Goal: Information Seeking & Learning: Learn about a topic

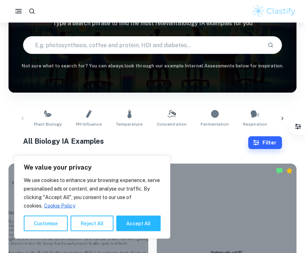
scroll to position [60, 0]
click at [49, 117] on icon at bounding box center [48, 114] width 9 height 9
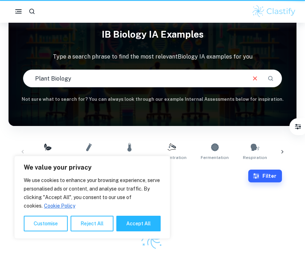
type input "Plant Biology"
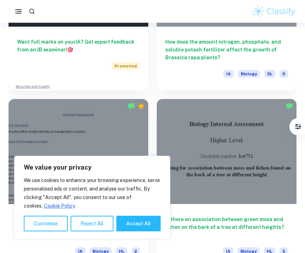
scroll to position [477, 0]
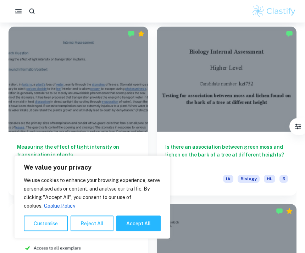
click at [112, 148] on h6 "Measuring the effect of light intensity on transpiration in plants." at bounding box center [78, 154] width 123 height 23
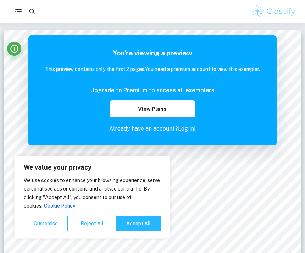
click at [127, 224] on button "Accept All" at bounding box center [138, 223] width 44 height 16
checkbox input "true"
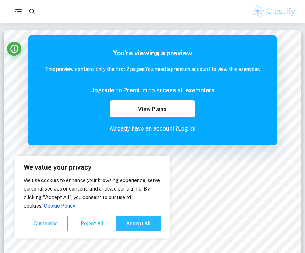
checkbox input "true"
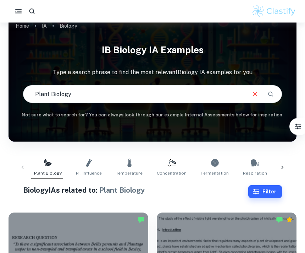
scroll to position [11, 0]
click at [135, 166] on link "Temperature" at bounding box center [129, 167] width 32 height 23
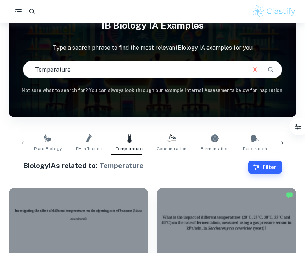
scroll to position [38, 0]
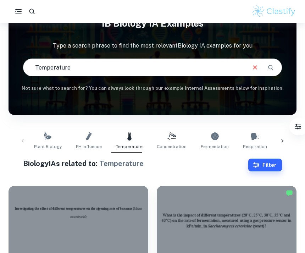
click at [89, 138] on icon at bounding box center [89, 136] width 9 height 9
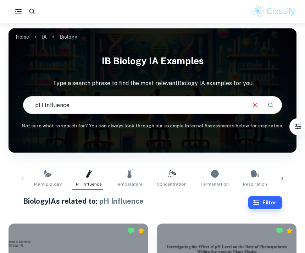
click at [131, 176] on link "Temperature" at bounding box center [129, 178] width 32 height 23
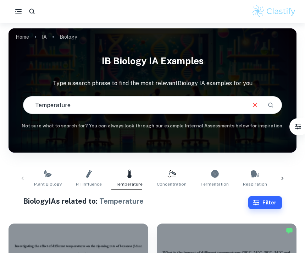
click at [175, 181] on span "Concentration" at bounding box center [172, 184] width 30 height 6
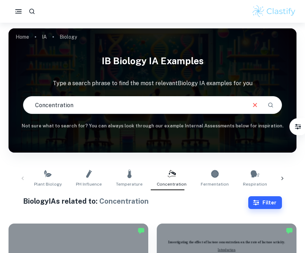
click at [215, 173] on link "Fermentation" at bounding box center [215, 178] width 34 height 23
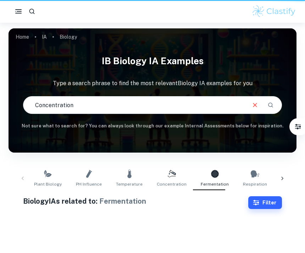
type input "Fermentation"
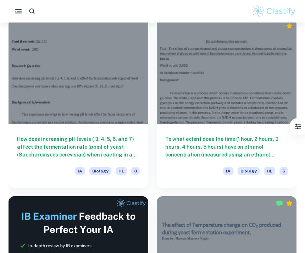
scroll to position [205, 0]
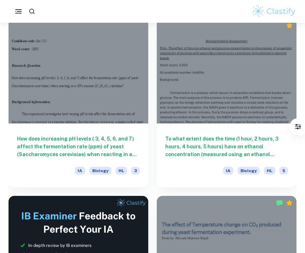
click at [27, 150] on h6 "How does increasing pH levels ( 3, 4, 5, 6, and 7) affect the fermentation rate…" at bounding box center [78, 146] width 123 height 23
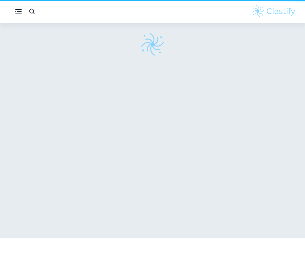
scroll to position [6, 0]
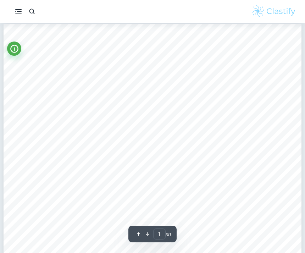
click at [10, 49] on icon "Info" at bounding box center [15, 49] width 10 height 10
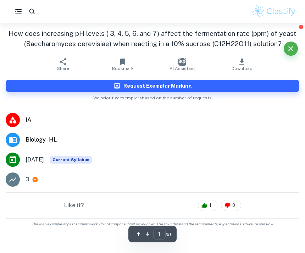
click at [13, 174] on div at bounding box center [13, 179] width 14 height 14
click at [35, 178] on icon at bounding box center [35, 179] width 5 height 5
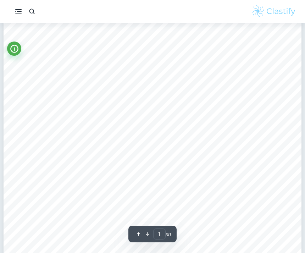
click at [146, 236] on icon "button" at bounding box center [147, 233] width 5 height 5
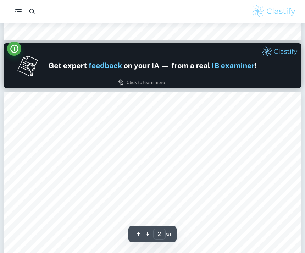
click at [145, 232] on icon "button" at bounding box center [147, 233] width 5 height 5
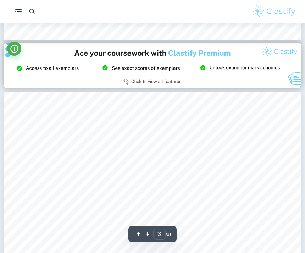
click at [145, 233] on icon "button" at bounding box center [147, 233] width 5 height 5
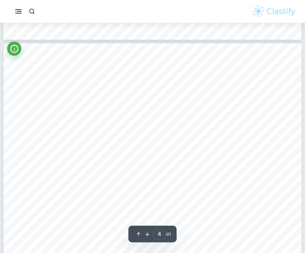
click at [146, 234] on icon "button" at bounding box center [147, 233] width 5 height 5
click at [145, 233] on icon "button" at bounding box center [147, 233] width 5 height 5
click at [146, 236] on icon "button" at bounding box center [147, 233] width 5 height 5
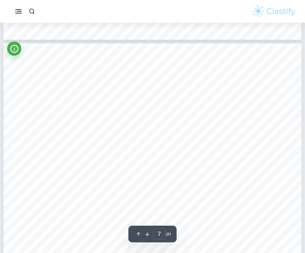
click at [147, 234] on icon "button" at bounding box center [147, 233] width 5 height 5
click at [145, 234] on icon "button" at bounding box center [147, 233] width 5 height 5
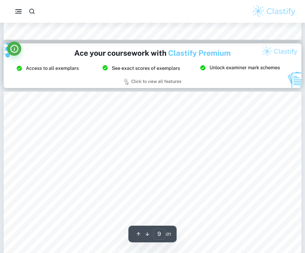
click at [146, 234] on icon "button" at bounding box center [147, 234] width 4 height 4
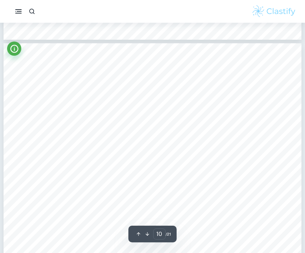
click at [145, 232] on icon "button" at bounding box center [147, 233] width 5 height 5
click at [147, 235] on icon "button" at bounding box center [147, 234] width 4 height 4
click at [146, 233] on icon "button" at bounding box center [147, 233] width 5 height 5
click at [147, 235] on icon "button" at bounding box center [147, 234] width 4 height 4
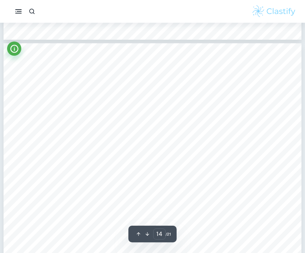
scroll to position [5185, 0]
click at [146, 235] on icon "button" at bounding box center [147, 233] width 5 height 5
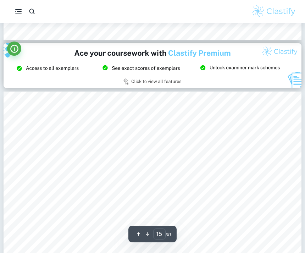
click at [146, 236] on icon "button" at bounding box center [147, 233] width 5 height 5
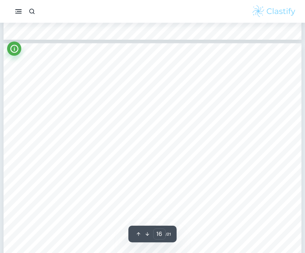
click at [146, 234] on icon "button" at bounding box center [147, 233] width 5 height 5
click at [147, 236] on button "button" at bounding box center [147, 233] width 9 height 11
click at [145, 233] on icon "button" at bounding box center [147, 233] width 5 height 5
click at [147, 234] on icon "button" at bounding box center [147, 233] width 5 height 5
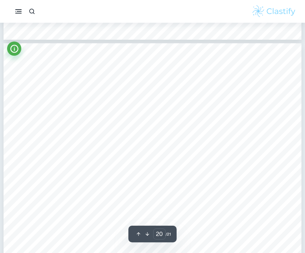
click at [147, 236] on icon "button" at bounding box center [147, 233] width 5 height 5
type input "21"
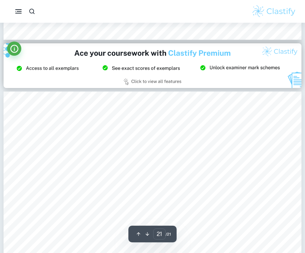
click at [146, 236] on icon "button" at bounding box center [147, 233] width 5 height 5
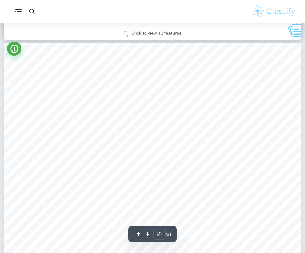
click at [148, 236] on button "button" at bounding box center [147, 233] width 9 height 11
click at [13, 54] on button "Info" at bounding box center [14, 48] width 14 height 14
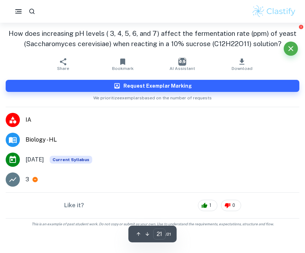
click at [44, 157] on span "[DATE]" at bounding box center [35, 159] width 18 height 9
click at [74, 159] on span "Current Syllabus" at bounding box center [71, 160] width 43 height 8
click at [20, 159] on li "May 2025 Current Syllabus" at bounding box center [152, 160] width 305 height 20
click at [11, 135] on div at bounding box center [13, 140] width 14 height 14
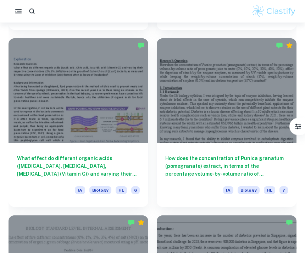
scroll to position [1070, 0]
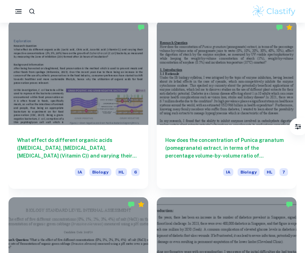
click at [106, 150] on h6 "What effect do different organic acids ([MEDICAL_DATA], [MEDICAL_DATA], [MEDICA…" at bounding box center [78, 147] width 123 height 23
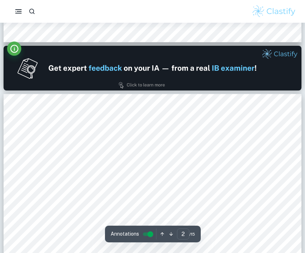
type input "1"
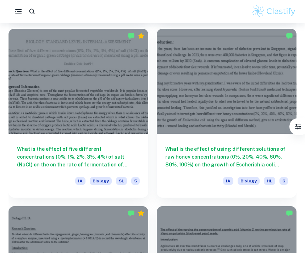
scroll to position [1258, 0]
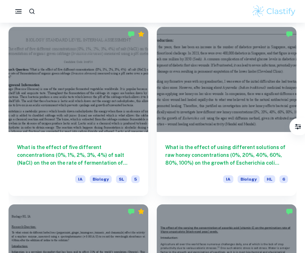
click at [173, 157] on h6 "What is the effect of using different solutions of raw honey concentrations (0%…" at bounding box center [226, 154] width 123 height 23
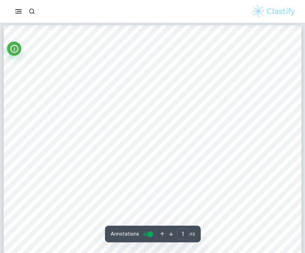
scroll to position [5, 0]
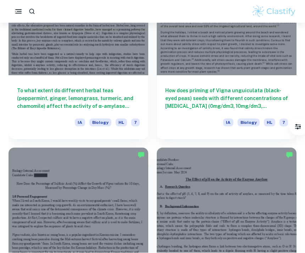
scroll to position [1492, 0]
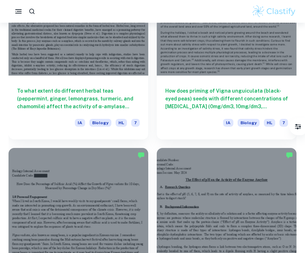
click at [32, 94] on h6 "To what extent do different herbal teas (peppermint, ginger, lemongrass, turmer…" at bounding box center [78, 98] width 123 height 23
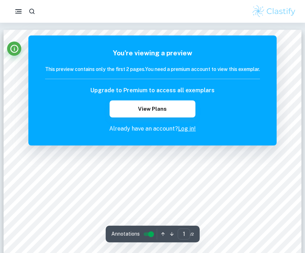
scroll to position [4, 0]
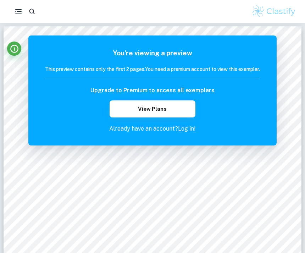
click at [131, 114] on button "View Plans" at bounding box center [153, 108] width 86 height 17
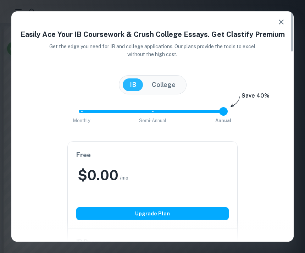
click at [283, 24] on icon "button" at bounding box center [281, 21] width 5 height 5
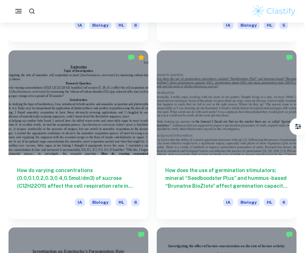
scroll to position [4229, 0]
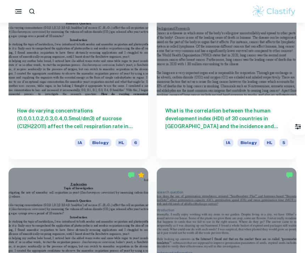
click at [184, 123] on h6 "What is the correlation between the human development index (HDI) of 30 countri…" at bounding box center [226, 118] width 123 height 23
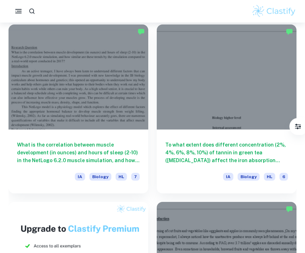
scroll to position [7634, 0]
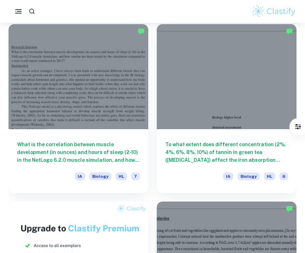
click at [86, 152] on h6 "What is the correlation between muscle development (in ounces) and hours of sle…" at bounding box center [78, 151] width 123 height 23
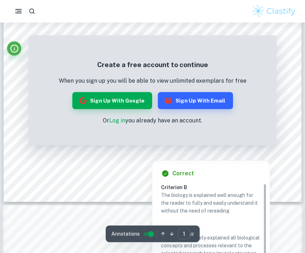
scroll to position [213, 0]
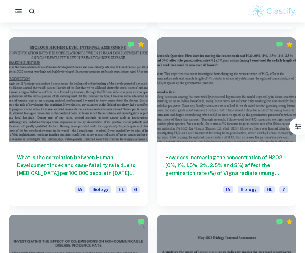
scroll to position [5497, 0]
click at [102, 163] on h6 "What is the correlation between Human Development Index and case-fatality rate …" at bounding box center [78, 164] width 123 height 23
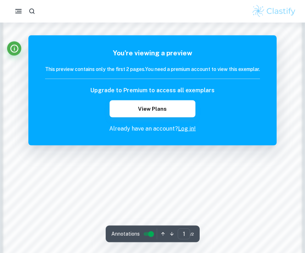
scroll to position [648, 0]
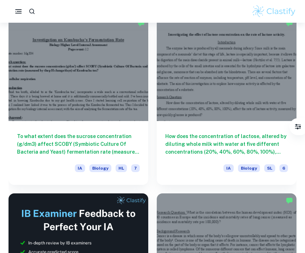
scroll to position [4456, 0]
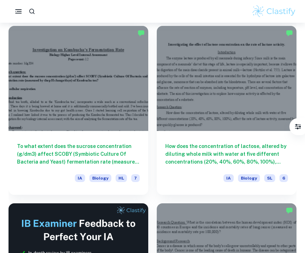
click at [178, 147] on h6 "How does the concentration of lactose, altered by diluting whole milk with wate…" at bounding box center [226, 153] width 123 height 23
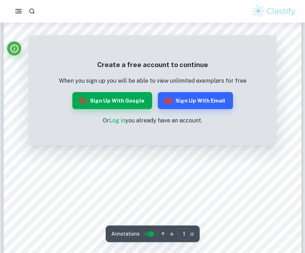
scroll to position [29, 0]
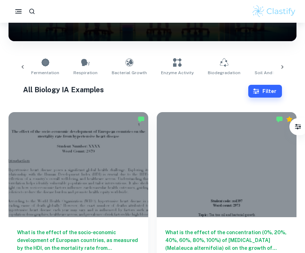
scroll to position [0, 175]
click at [153, 56] on link "Enzyme Activity" at bounding box center [172, 66] width 38 height 23
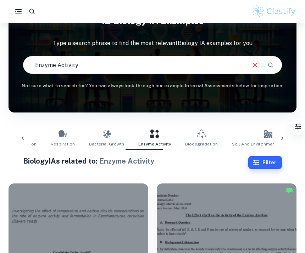
scroll to position [42, 0]
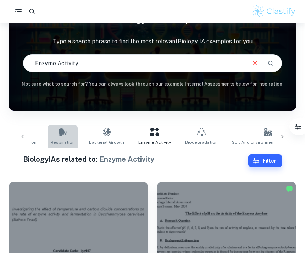
click at [64, 128] on link "Respiration" at bounding box center [63, 136] width 30 height 23
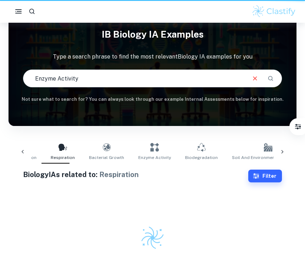
type input "Respiration"
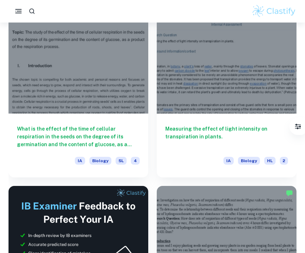
scroll to position [215, 0]
click at [185, 132] on h6 "Measuring the effect of light intensity on transpiration in plants." at bounding box center [226, 136] width 123 height 23
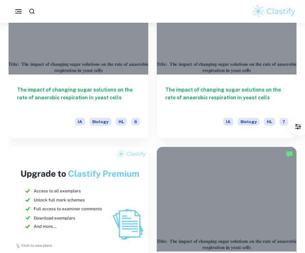
scroll to position [607, 0]
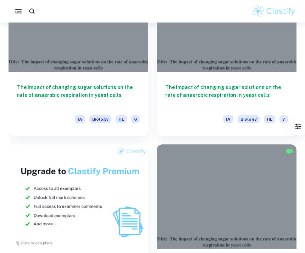
click at [117, 84] on h6 "The impact of changing sugar solutions on the rate of anaerobic respiration in …" at bounding box center [78, 95] width 123 height 23
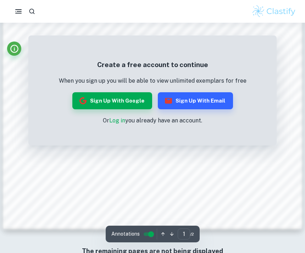
scroll to position [648, 0]
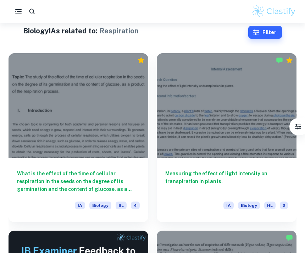
scroll to position [170, 0]
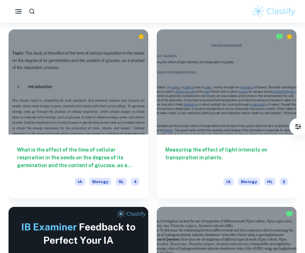
click at [102, 146] on h6 "What is the effect of the time of cellular respiration in the seeds on the degr…" at bounding box center [78, 157] width 123 height 23
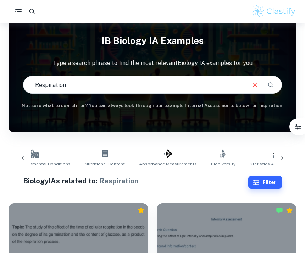
scroll to position [0, 428]
click at [89, 152] on link "Nutritional Content" at bounding box center [102, 157] width 46 height 23
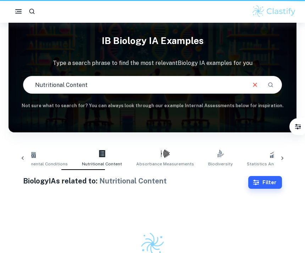
type input "Nutritional Content"
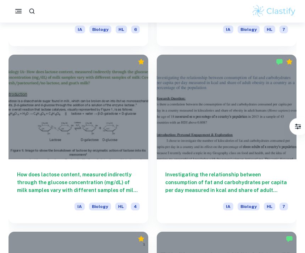
scroll to position [1407, 0]
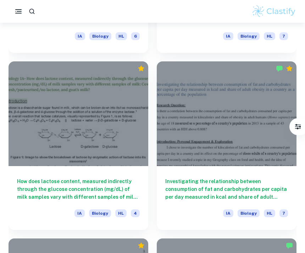
click at [97, 191] on h6 "How does lactose content, measured indirectly through the glucose concentration…" at bounding box center [78, 188] width 123 height 23
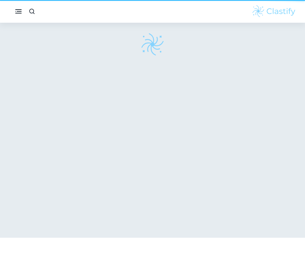
scroll to position [6, 0]
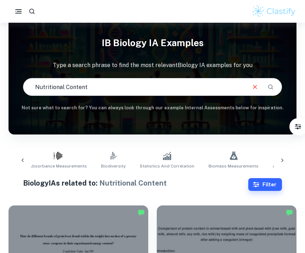
scroll to position [0, 536]
click at [91, 147] on div "Plant Biology pH Influence Temperature Concentration Fermentation Respiration B…" at bounding box center [153, 160] width 288 height 35
click at [98, 156] on link ".biodiversity_svg__aa6b3b50-48e0-424a-ba62-957e11230d50{fill:none;stroke:#000;s…" at bounding box center [113, 159] width 30 height 23
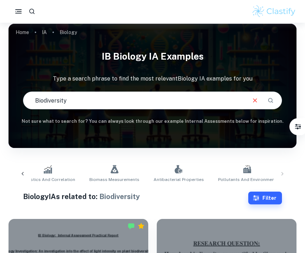
scroll to position [0, 654]
click at [288, 168] on link "Genetics" at bounding box center [300, 173] width 24 height 23
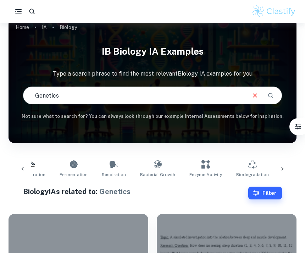
scroll to position [0, 141]
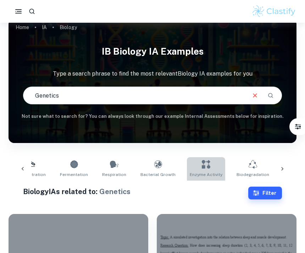
click at [202, 163] on icon at bounding box center [206, 164] width 9 height 9
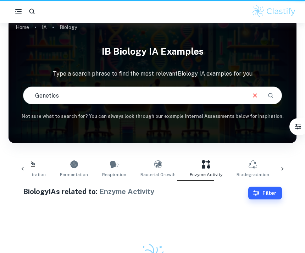
type input "Enzyme Activity"
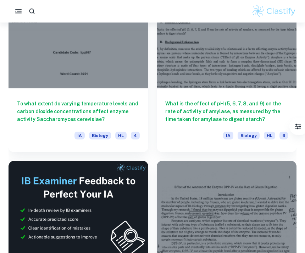
scroll to position [240, 0]
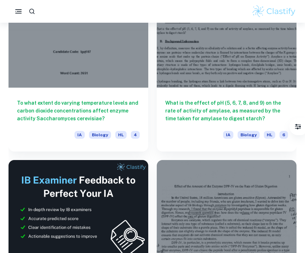
click at [90, 113] on h6 "To what extent do varying temperature levels and carbon dioxide concentrations …" at bounding box center [78, 110] width 123 height 23
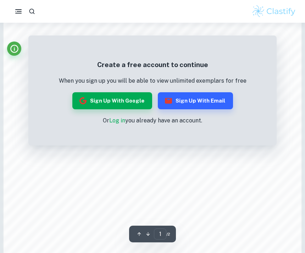
scroll to position [648, 0]
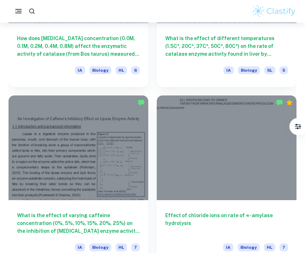
scroll to position [1367, 0]
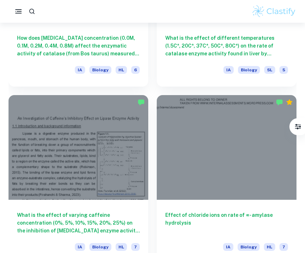
click at [28, 222] on h6 "What is the effect of varying caffeine concentration (0%, 5%, 10%, 15%, 20%, 25…" at bounding box center [78, 222] width 123 height 23
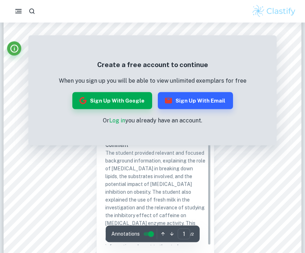
scroll to position [108, 0]
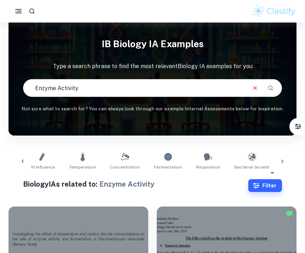
scroll to position [17, 0]
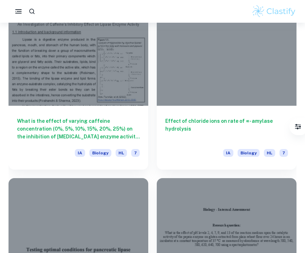
click at [177, 124] on h6 "Effect of chloride ions on rate of ∝- amylase hydrolysis" at bounding box center [226, 128] width 123 height 23
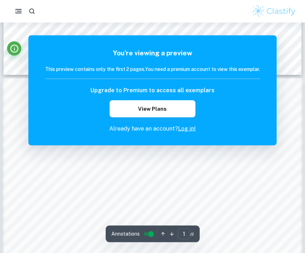
scroll to position [329, 0]
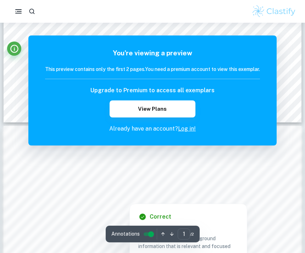
click at [71, 190] on div at bounding box center [153, 186] width 262 height 7
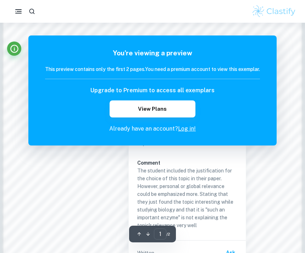
scroll to position [569, 0]
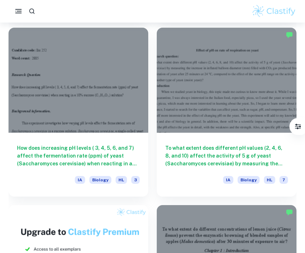
scroll to position [6215, 0]
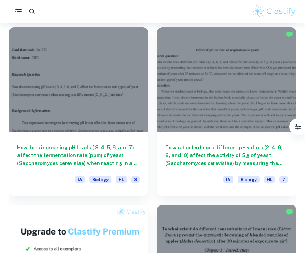
click at [260, 153] on h6 "To what extent does different pH values (2, 4, 6, 8, and 10) affect the activit…" at bounding box center [226, 155] width 123 height 23
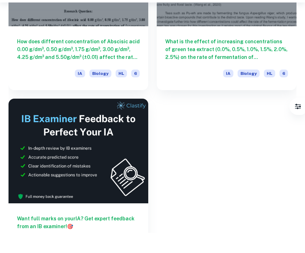
scroll to position [10195, 0]
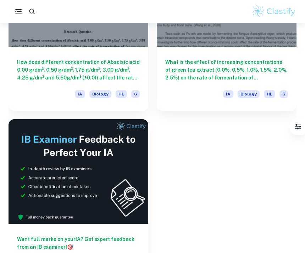
click at [77, 238] on h6 "Want full marks on your IA ? Get expert feedback from an IB examiner! 🎯" at bounding box center [78, 243] width 123 height 16
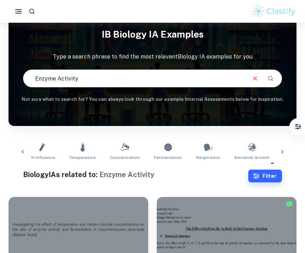
scroll to position [34, 0]
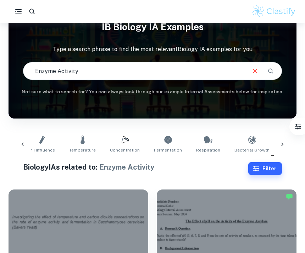
click at [276, 146] on div at bounding box center [282, 144] width 17 height 23
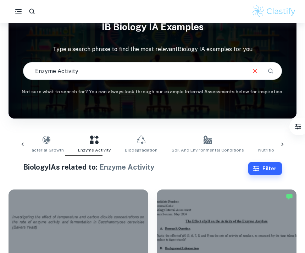
scroll to position [0, 274]
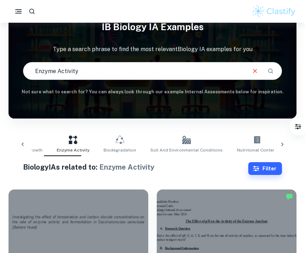
click at [285, 141] on icon at bounding box center [282, 144] width 7 height 7
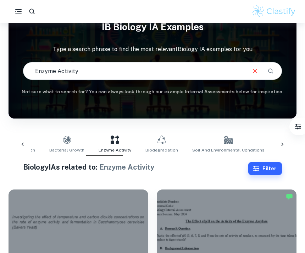
scroll to position [0, 227]
click at [176, 147] on div "Plant Biology pH Influence Temperature Concentration Fermentation Respiration B…" at bounding box center [152, 144] width 242 height 23
click at [163, 148] on span "Biodegradation" at bounding box center [166, 150] width 33 height 6
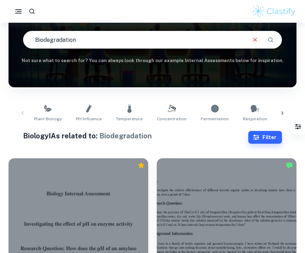
click at [48, 123] on link "Plant Biology" at bounding box center [47, 112] width 33 height 23
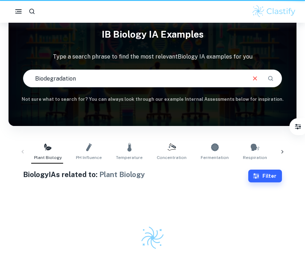
type input "Plant Biology"
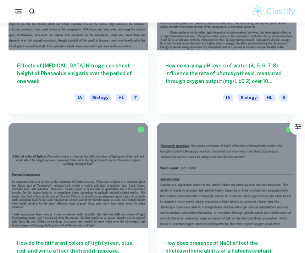
scroll to position [2933, 0]
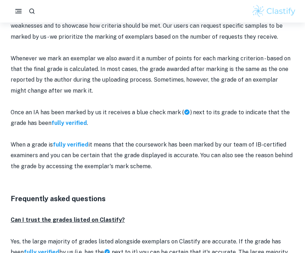
scroll to position [573, 0]
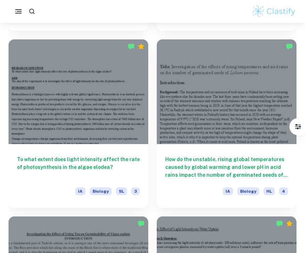
scroll to position [4255, 0]
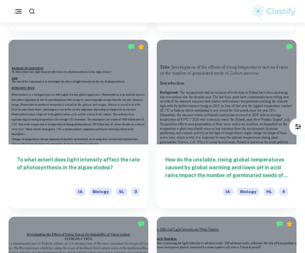
click at [231, 166] on h6 "How do the unstable, rising global temperatures caused by global warming and lo…" at bounding box center [226, 167] width 123 height 23
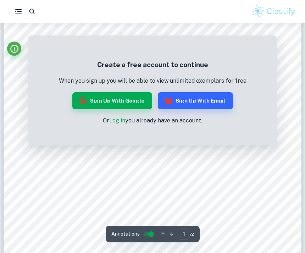
scroll to position [12, 0]
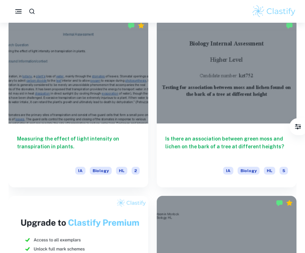
scroll to position [559, 0]
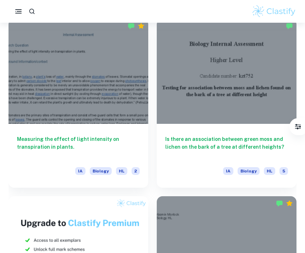
click at [25, 146] on h6 "Measuring the effect of light intensity on transpiration in plants." at bounding box center [78, 146] width 123 height 23
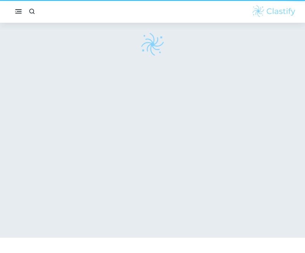
scroll to position [6, 0]
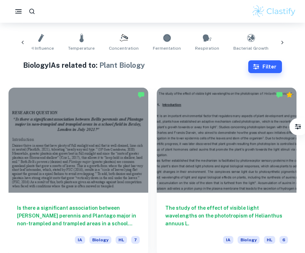
scroll to position [0, 49]
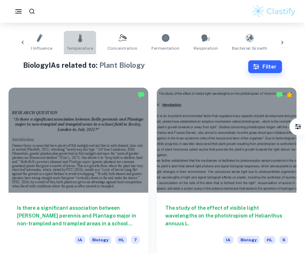
click at [78, 38] on icon at bounding box center [80, 38] width 4 height 9
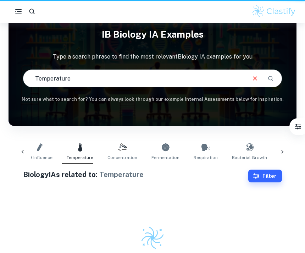
type input "Temperature"
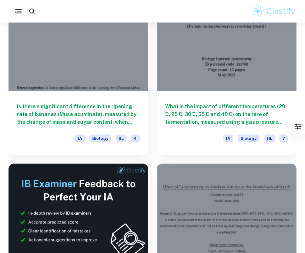
scroll to position [237, 0]
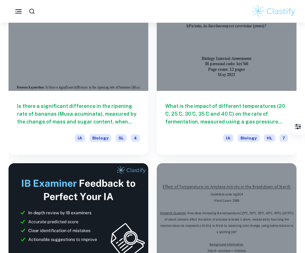
click at [42, 119] on h6 "Is there a significant difference in the ripening rate of bananas (Musa acumina…" at bounding box center [78, 113] width 123 height 23
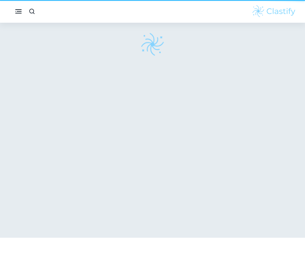
scroll to position [6, 0]
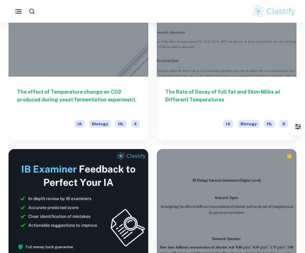
scroll to position [1667, 0]
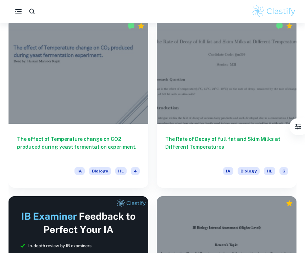
click at [215, 137] on h6 "The Rate of Decay of full fat and Skim Milks at Different Temperatures" at bounding box center [226, 146] width 123 height 23
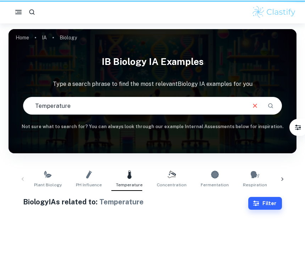
scroll to position [27, 0]
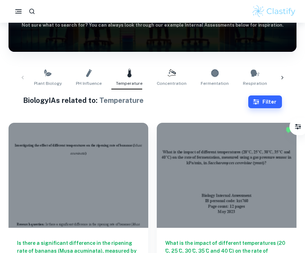
click at [251, 75] on icon at bounding box center [255, 72] width 9 height 7
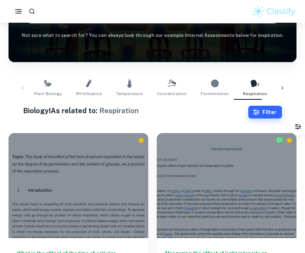
click at [40, 91] on span "Plant Biology" at bounding box center [48, 93] width 28 height 6
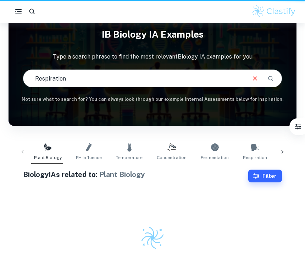
type input "Plant Biology"
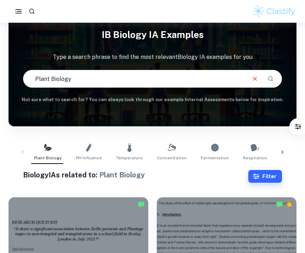
scroll to position [26, 0]
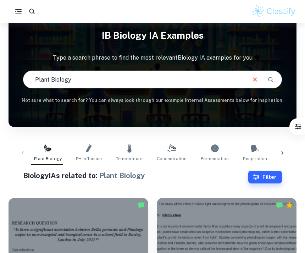
click at [254, 78] on icon "Clear" at bounding box center [255, 79] width 8 height 8
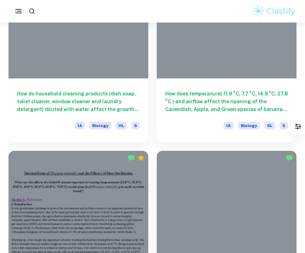
scroll to position [2375, 0]
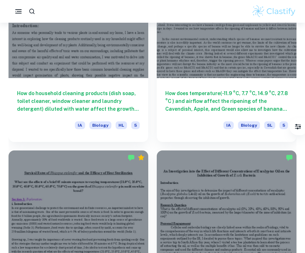
click at [46, 95] on h6 "How do household cleaning products (dish soap, toilet cleaner, window cleaner a…" at bounding box center [78, 100] width 123 height 23
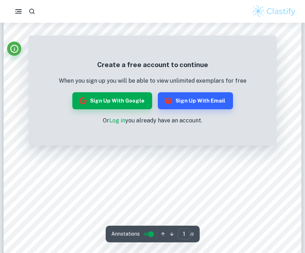
scroll to position [12, 0]
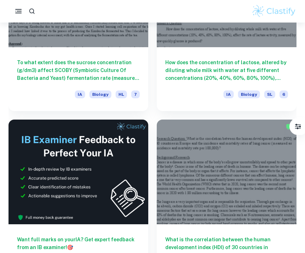
scroll to position [4521, 0]
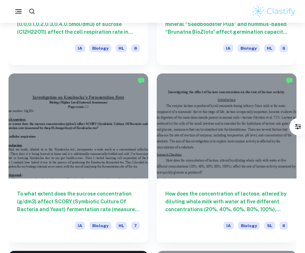
click at [219, 197] on h6 "How does the concentration of lactose, altered by diluting whole milk with wate…" at bounding box center [226, 201] width 123 height 23
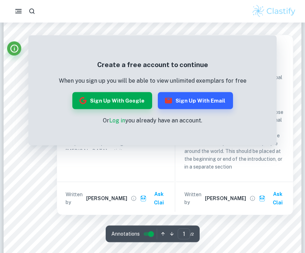
scroll to position [45, 0]
click at [144, 29] on div at bounding box center [153, 29] width 30 height 7
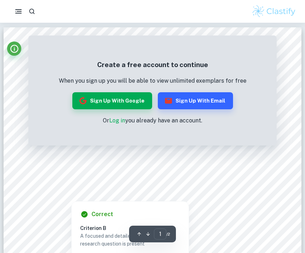
scroll to position [0, 0]
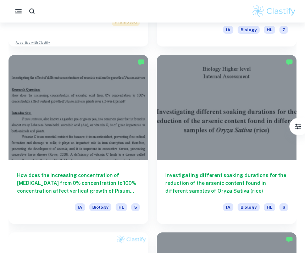
scroll to position [9020, 0]
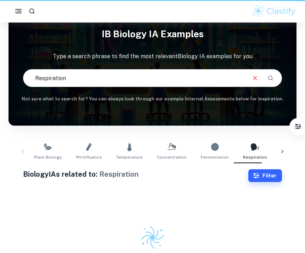
type input "Respiration"
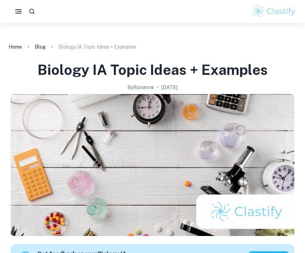
checkbox input "true"
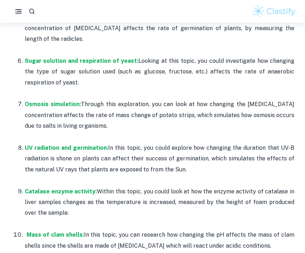
scroll to position [562, 0]
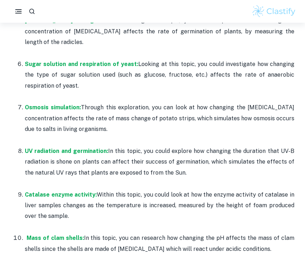
click at [71, 105] on strong "Osmosis simulation:" at bounding box center [53, 107] width 56 height 7
